Goal: Navigation & Orientation: Find specific page/section

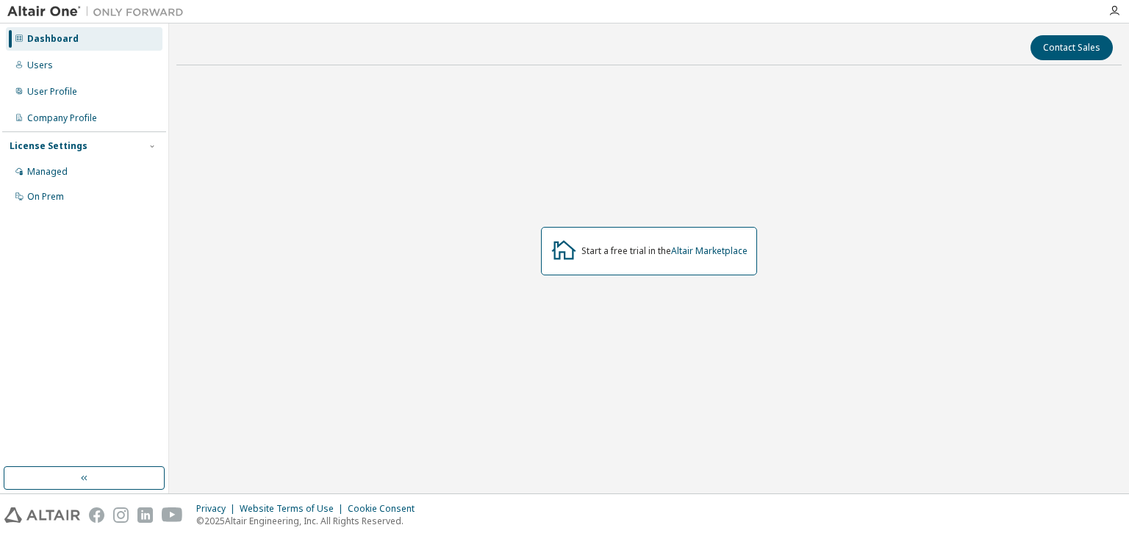
click at [604, 244] on div "Start a free trial in the Altair Marketplace" at bounding box center [649, 251] width 216 height 49
click at [573, 248] on icon at bounding box center [563, 250] width 26 height 26
click at [62, 65] on div "Users" at bounding box center [84, 66] width 157 height 24
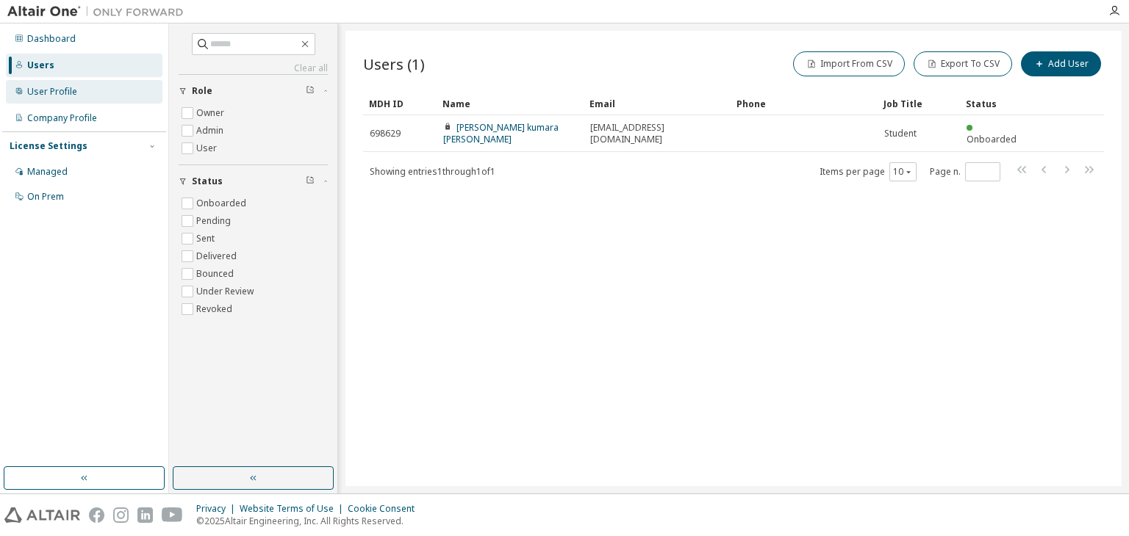
click at [34, 83] on div "User Profile" at bounding box center [84, 92] width 157 height 24
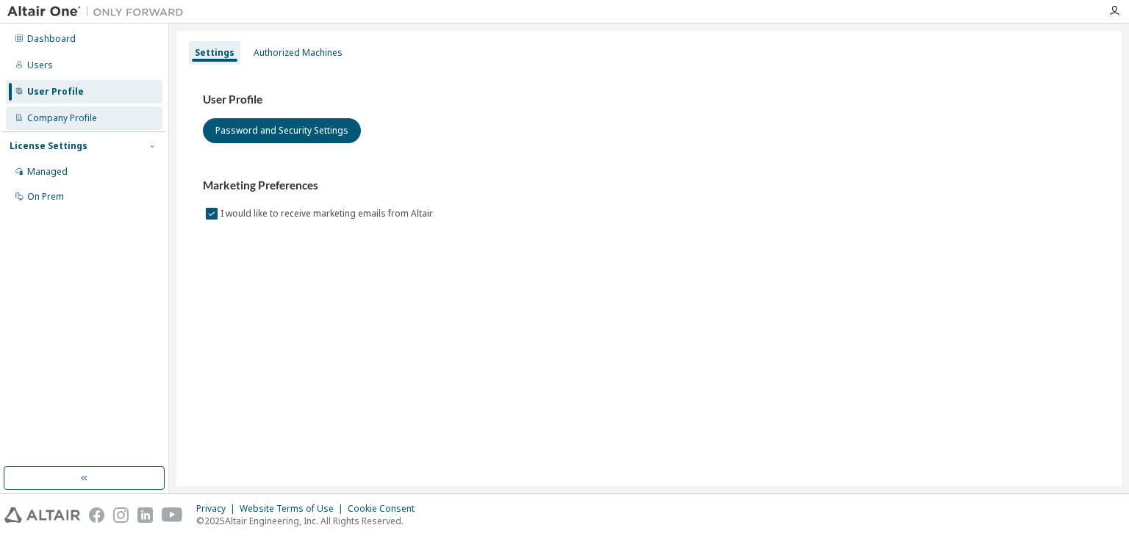
click at [51, 121] on div "Company Profile" at bounding box center [62, 118] width 70 height 12
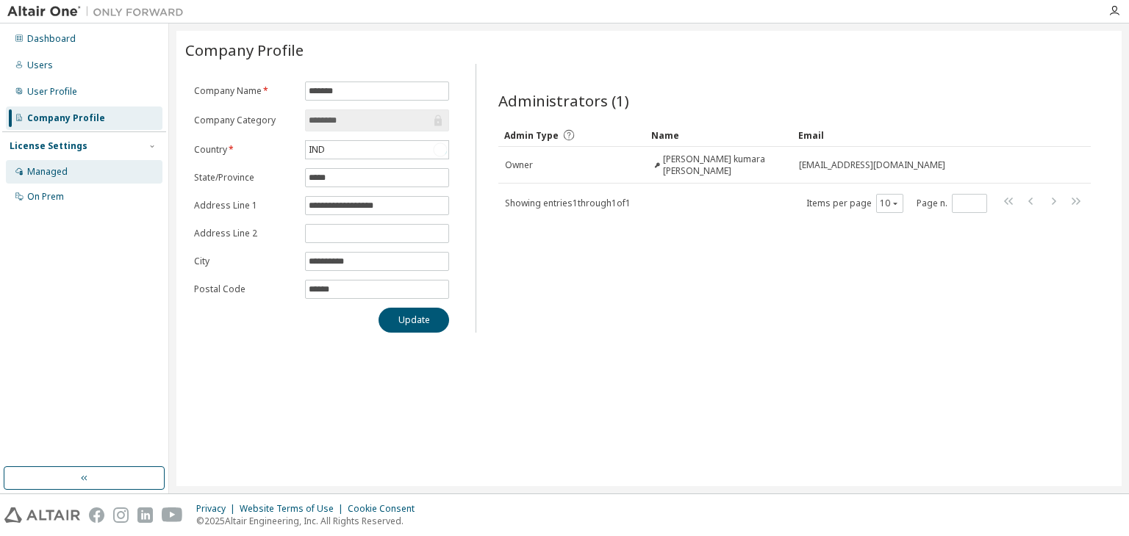
click at [24, 168] on div "Managed" at bounding box center [84, 172] width 157 height 24
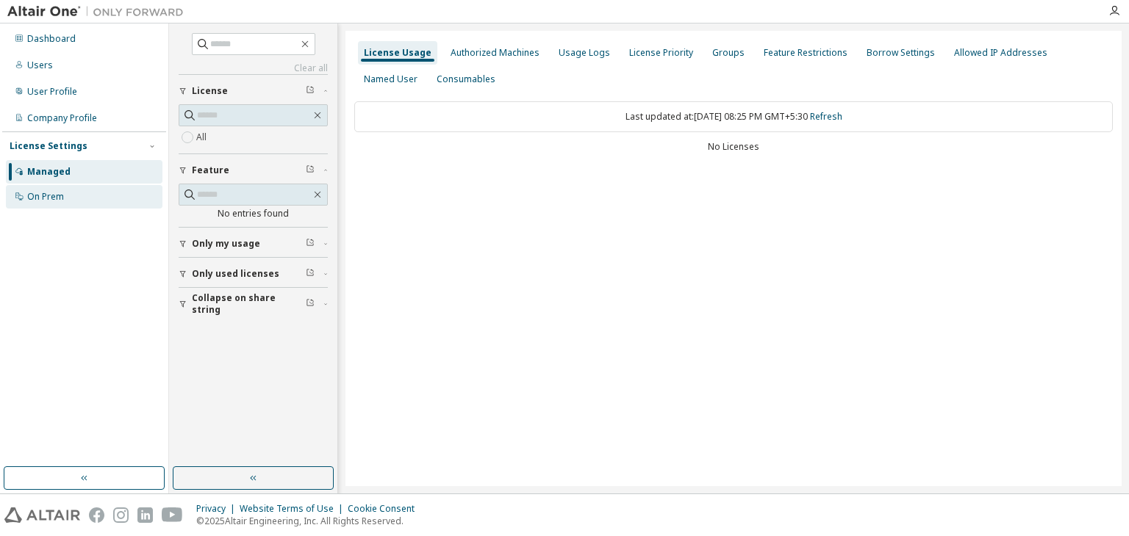
click at [36, 193] on div "On Prem" at bounding box center [45, 197] width 37 height 12
